Goal: Register for event/course

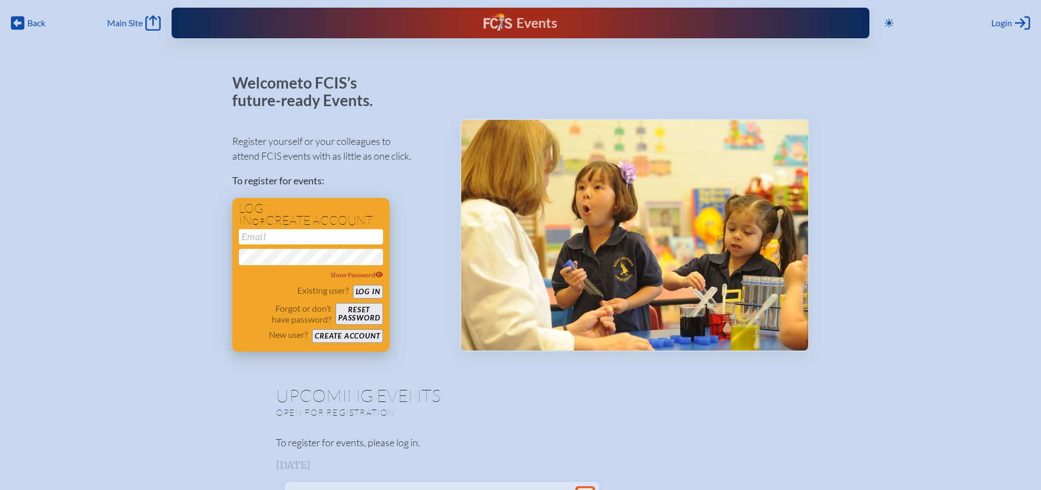
click at [281, 238] on input "email" at bounding box center [311, 236] width 144 height 15
type input "[PERSON_NAME][EMAIL_ADDRESS][PERSON_NAME][DOMAIN_NAME]"
click at [369, 292] on button "Log in" at bounding box center [368, 292] width 30 height 14
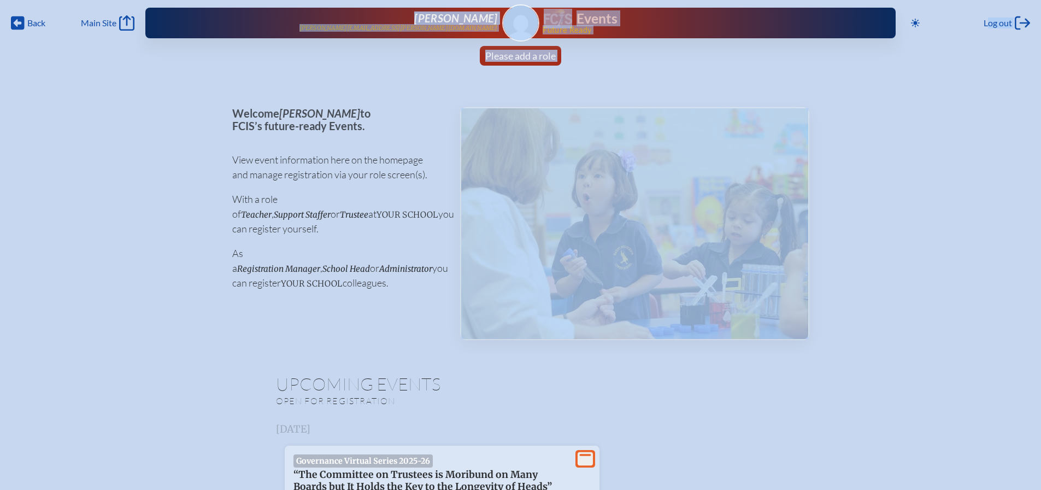
drag, startPoint x: 907, startPoint y: 26, endPoint x: 911, endPoint y: 83, distance: 56.4
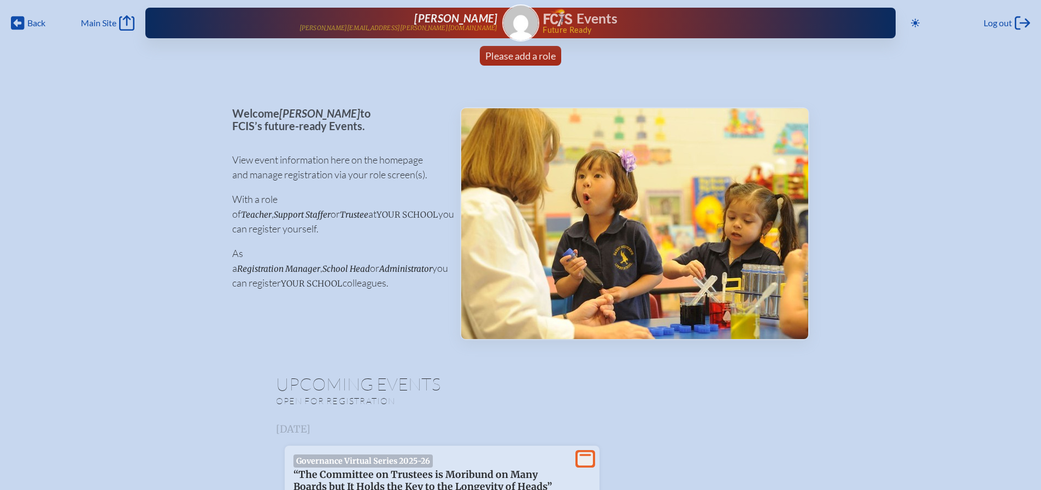
click at [274, 263] on span "Registration Manager" at bounding box center [278, 268] width 83 height 10
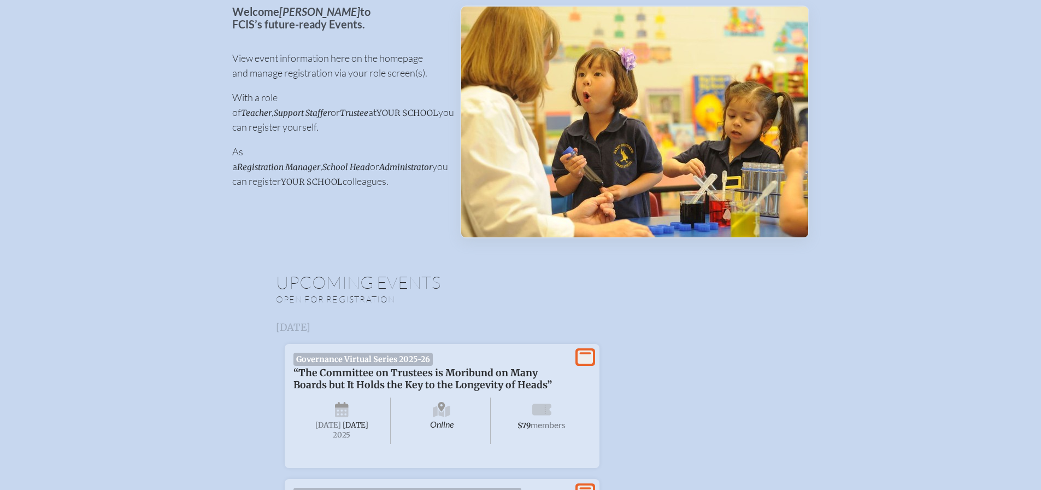
scroll to position [273, 0]
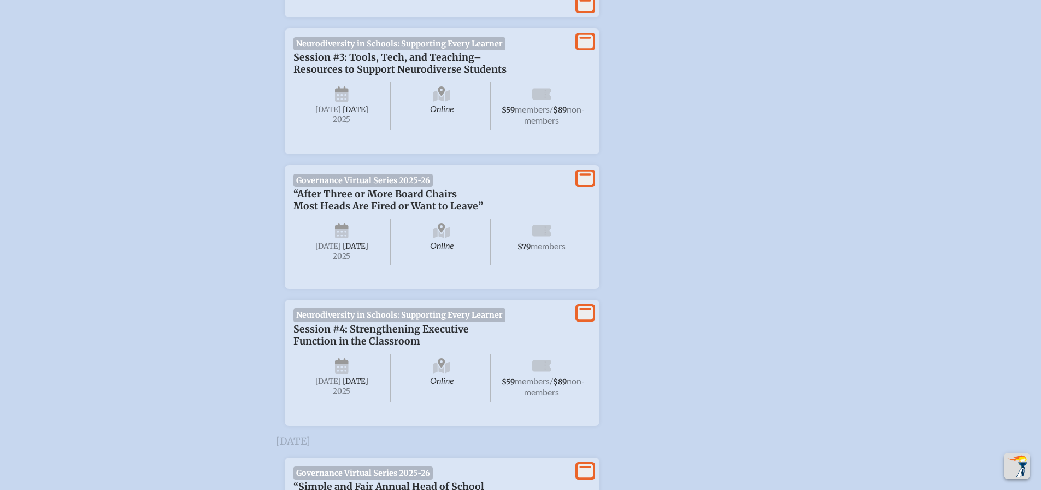
scroll to position [1093, 0]
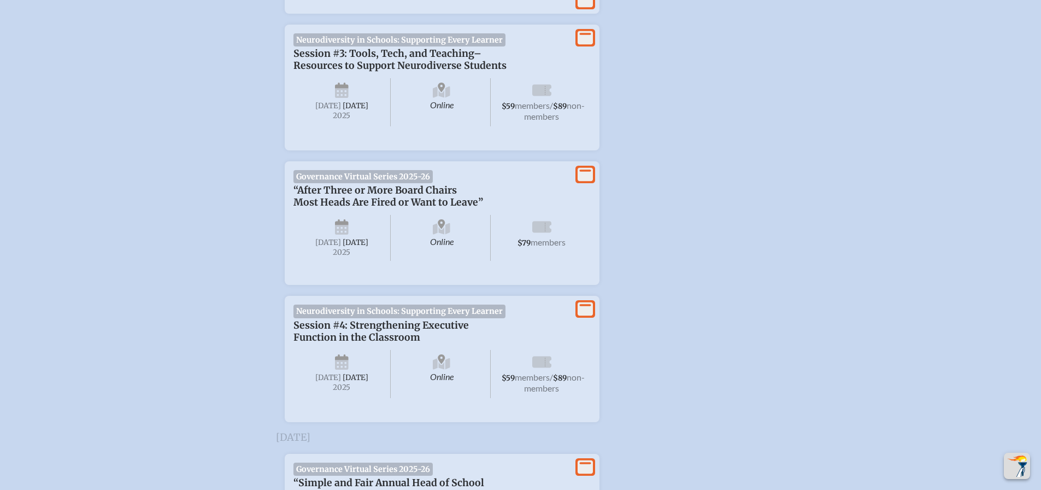
click at [700, 145] on li "View More Neurodiversity in Schools: Supporting Every Learner Session #3: Tools…" at bounding box center [520, 83] width 507 height 134
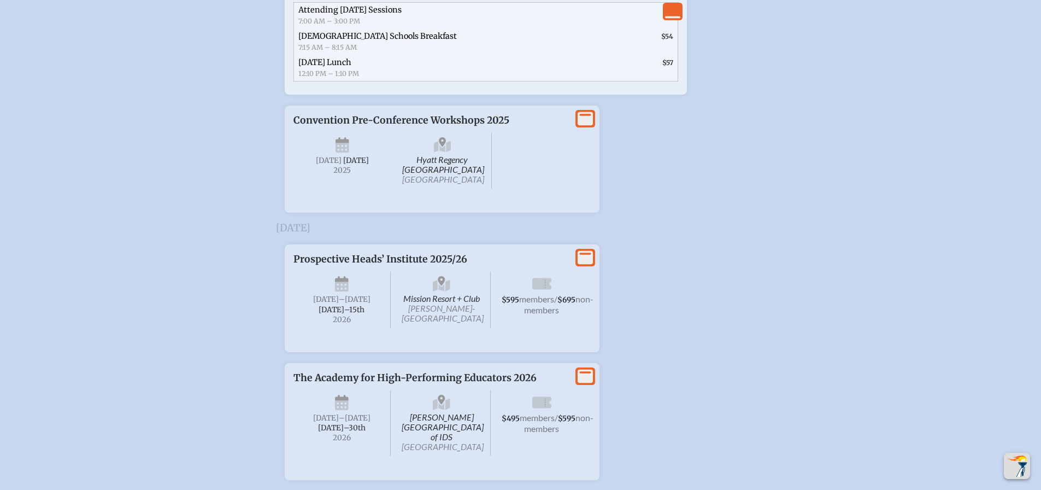
scroll to position [2551, 0]
